Goal: Ask a question

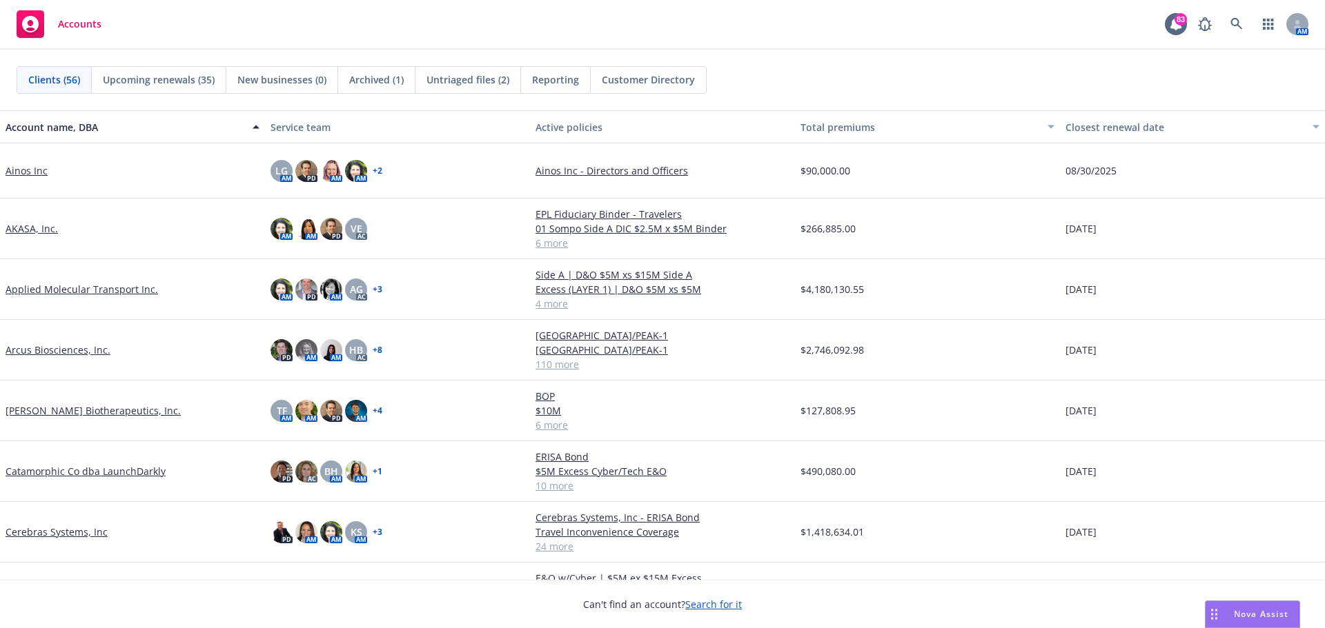
click at [1250, 616] on span "Nova Assist" at bounding box center [1260, 614] width 54 height 12
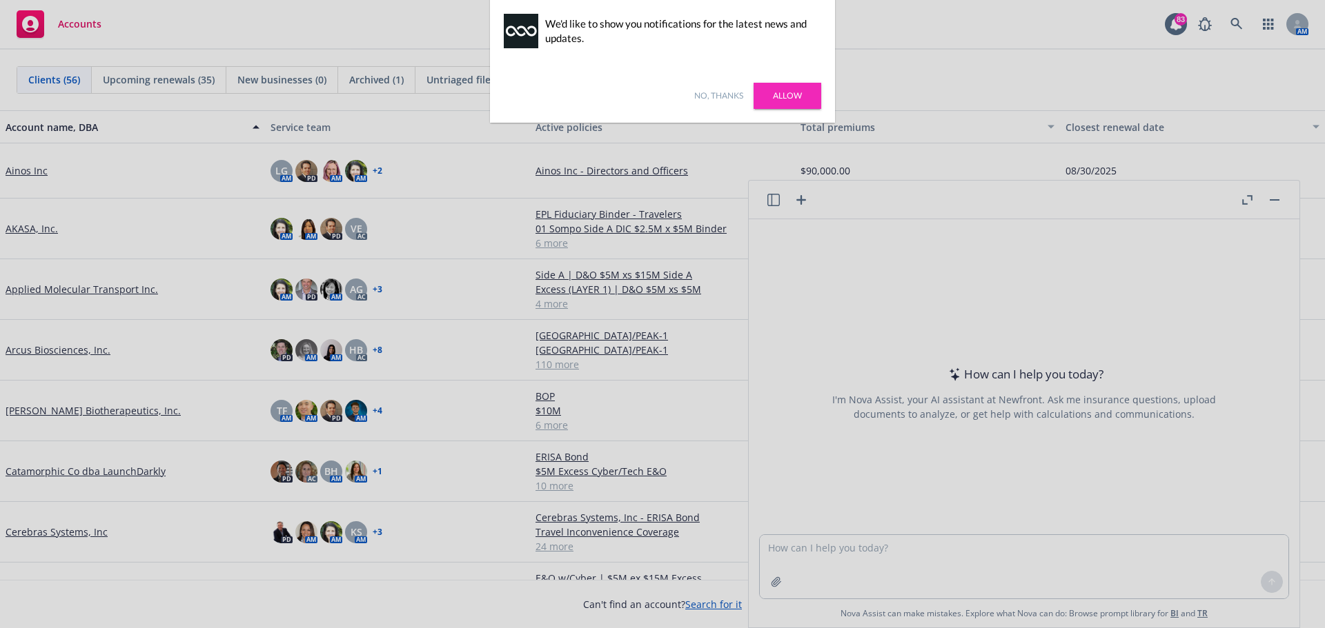
click at [789, 99] on link "Allow" at bounding box center [787, 96] width 68 height 26
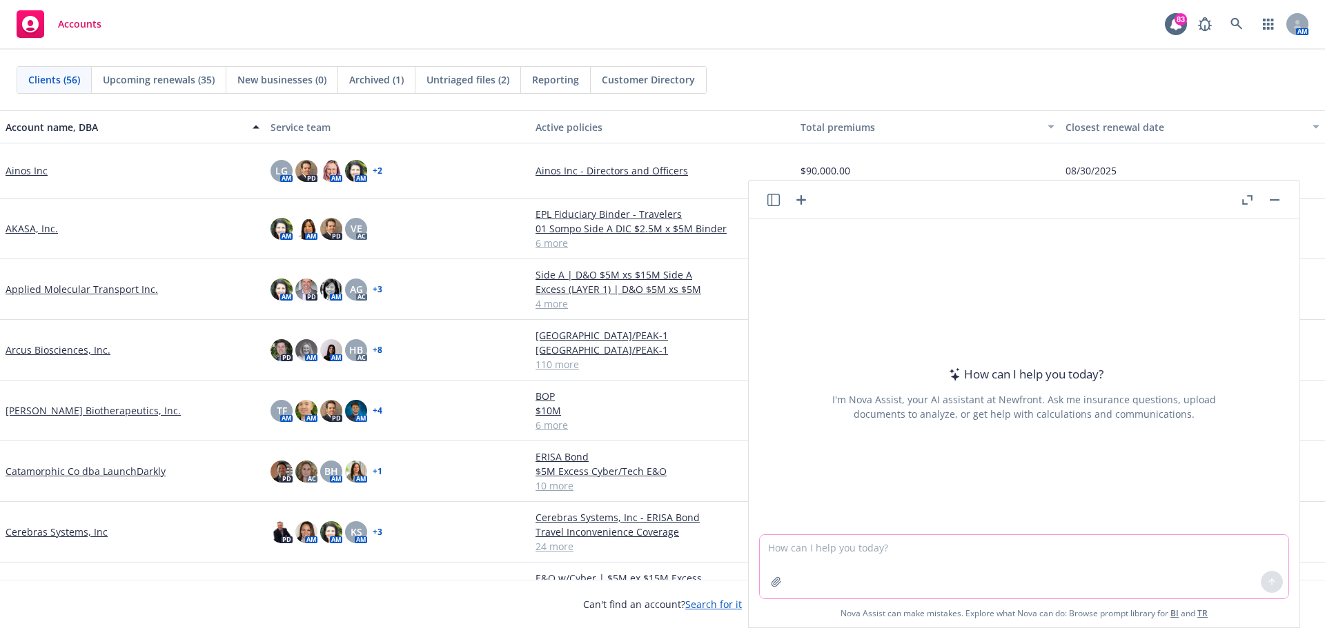
click at [802, 557] on textarea at bounding box center [1024, 566] width 528 height 63
type textarea "what is supabase"
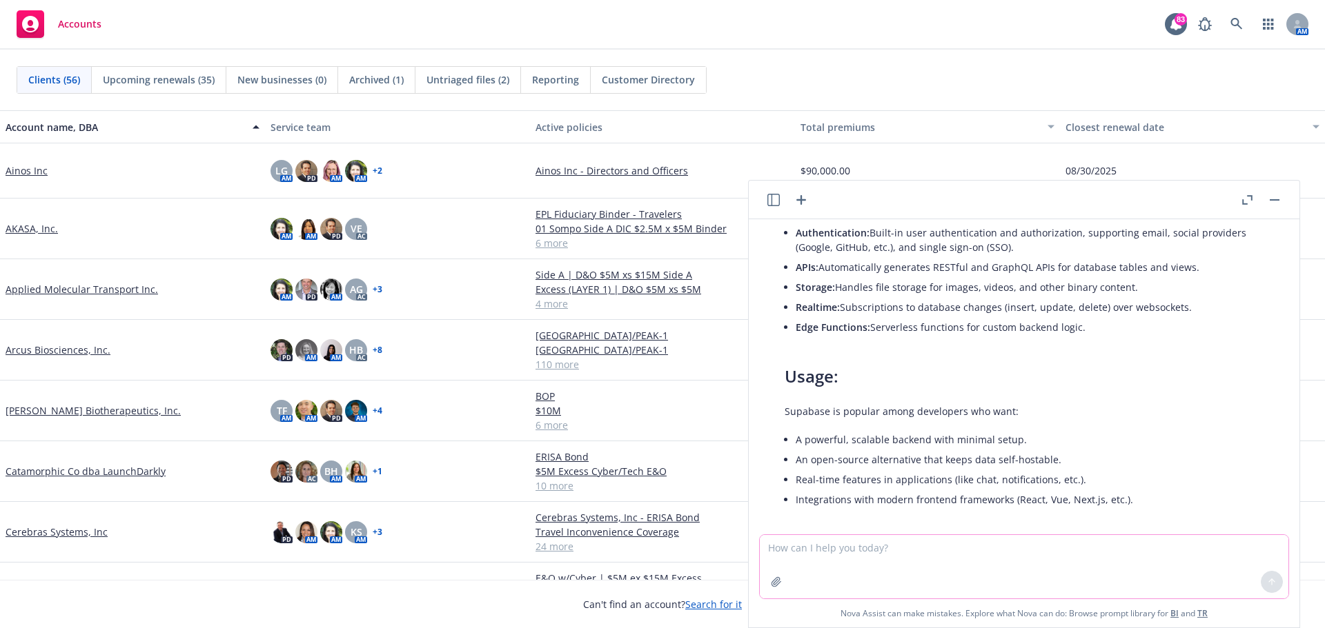
scroll to position [117, 0]
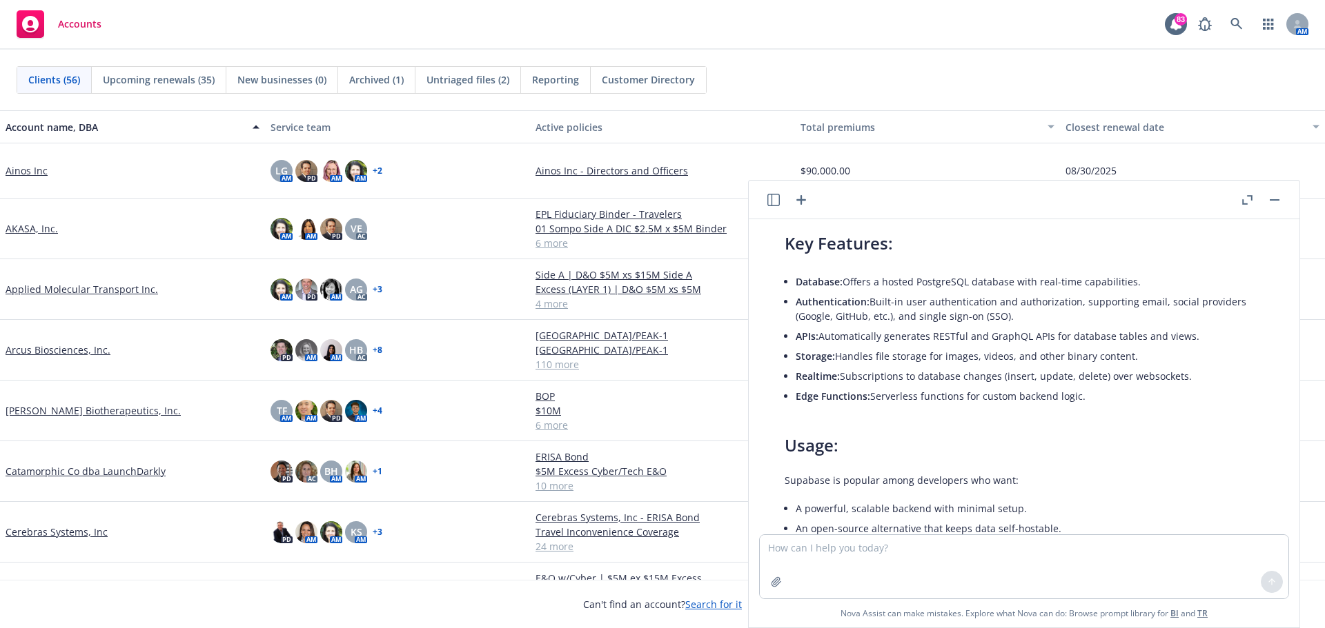
click at [1249, 199] on icon "button" at bounding box center [1247, 200] width 10 height 10
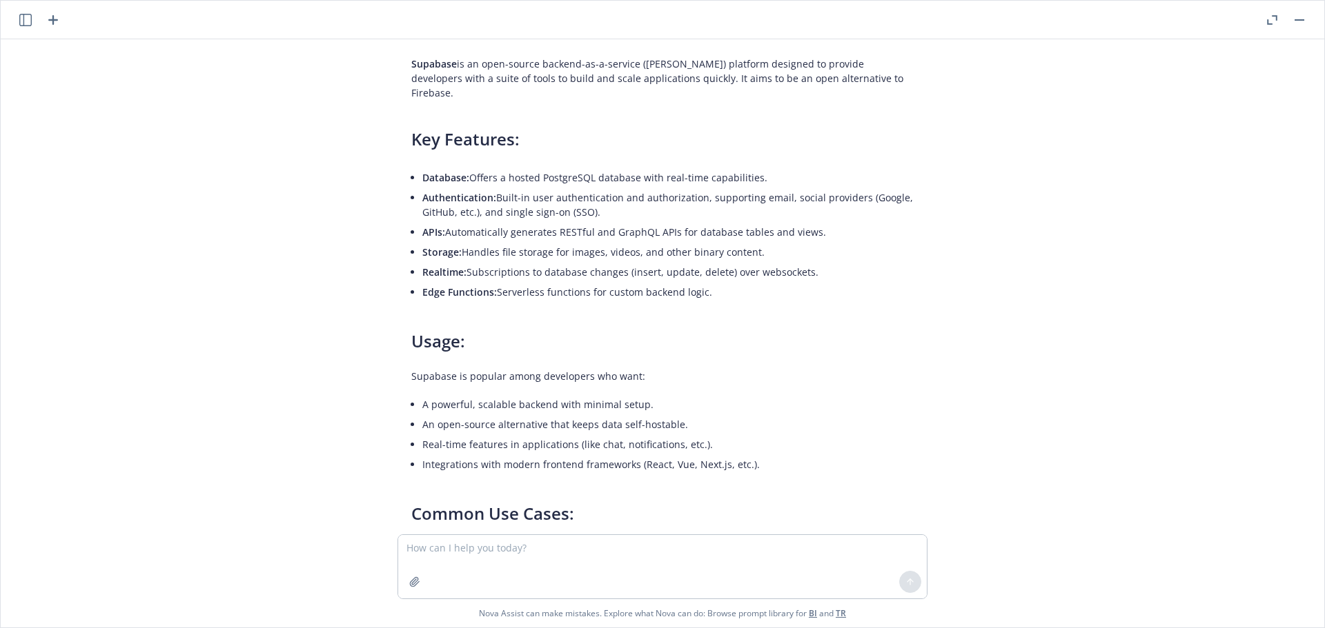
scroll to position [0, 0]
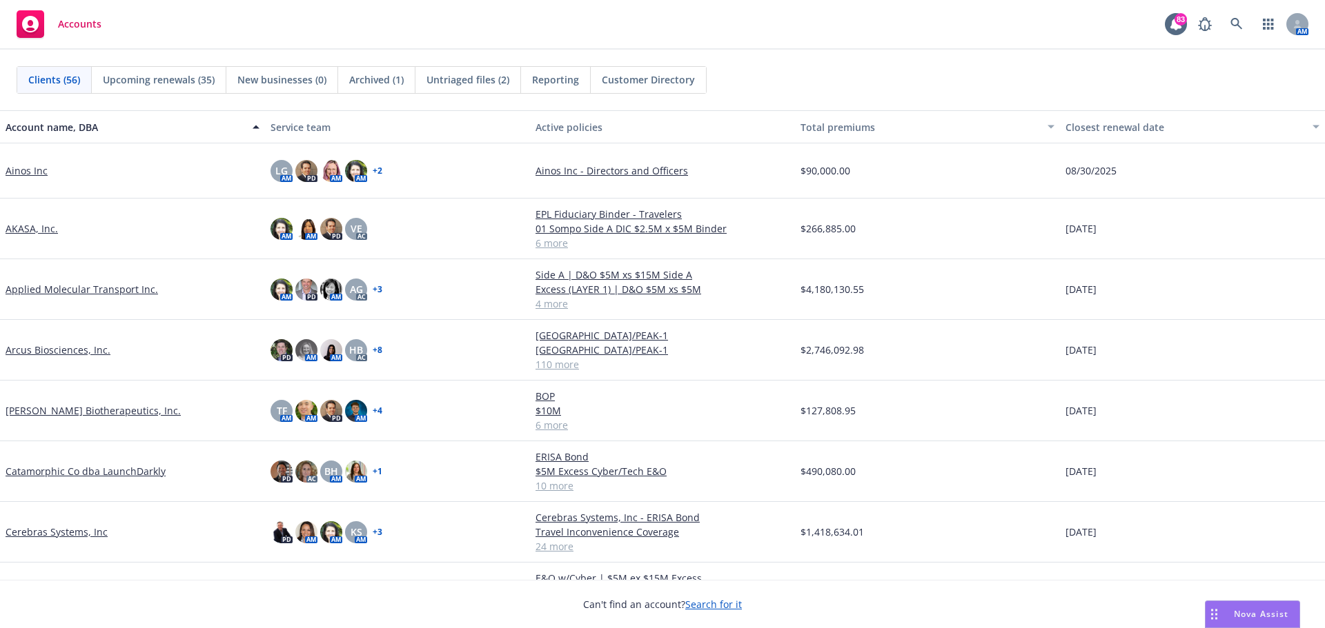
click at [1236, 606] on div "Nova Assist" at bounding box center [1252, 615] width 94 height 26
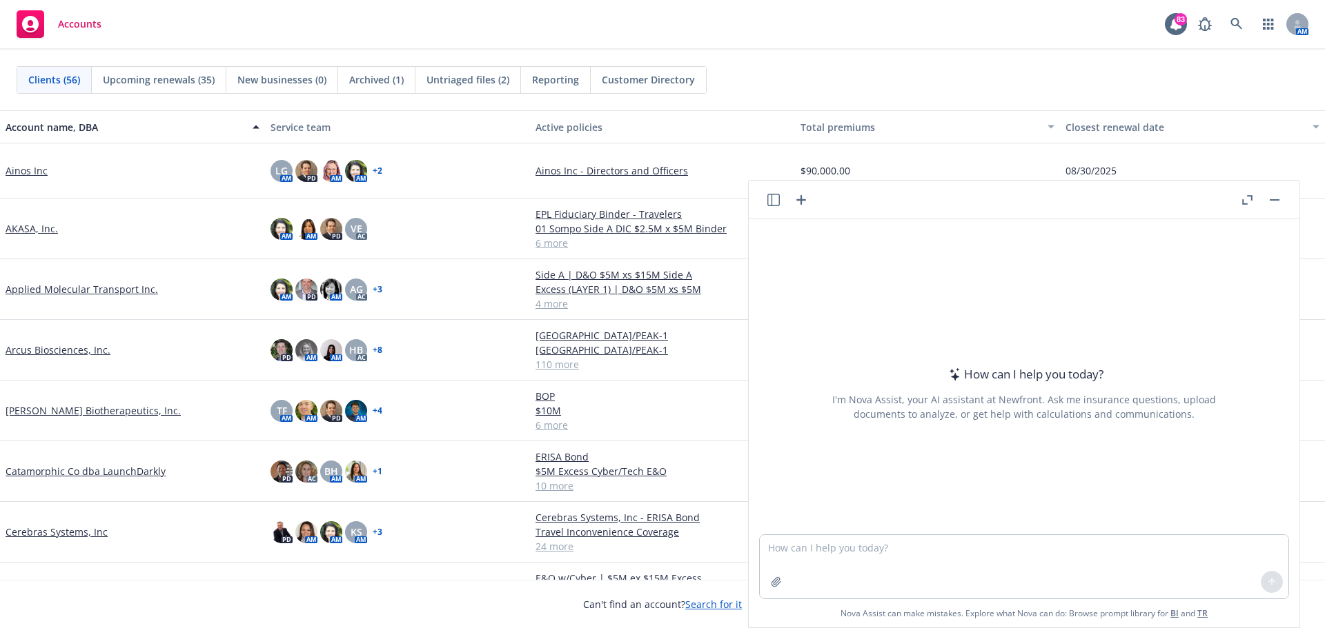
click at [903, 207] on header at bounding box center [1024, 200] width 551 height 39
click at [799, 566] on textarea at bounding box center [1024, 566] width 528 height 63
type textarea "tekion dragoneer equity investment"
